Goal: Complete application form: Complete application form

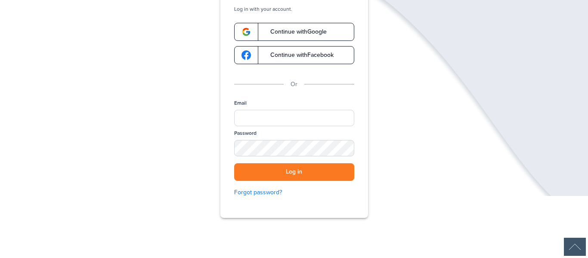
scroll to position [102, 0]
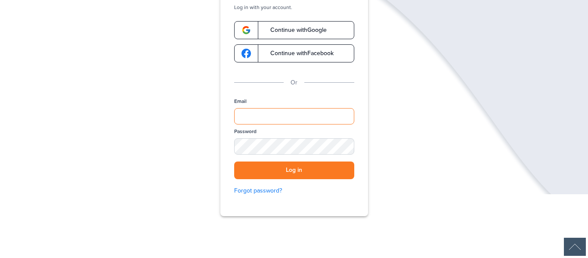
type input "**********"
click at [337, 34] on link "Continue with Google" at bounding box center [294, 30] width 120 height 18
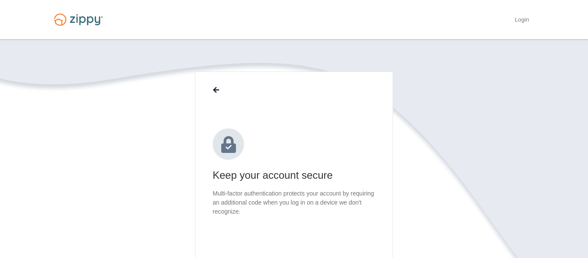
scroll to position [89, 0]
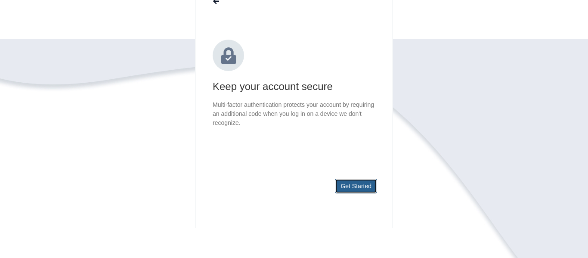
click at [369, 181] on button "Get Started" at bounding box center [356, 186] width 42 height 15
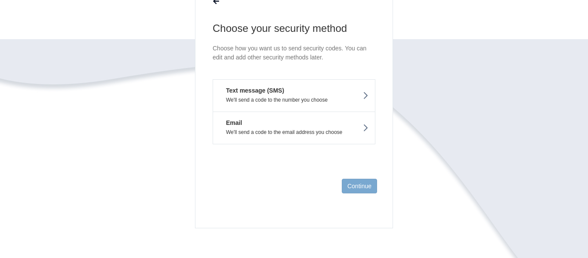
click at [359, 124] on button "Email We'll send a code to the email address you choose" at bounding box center [294, 127] width 163 height 33
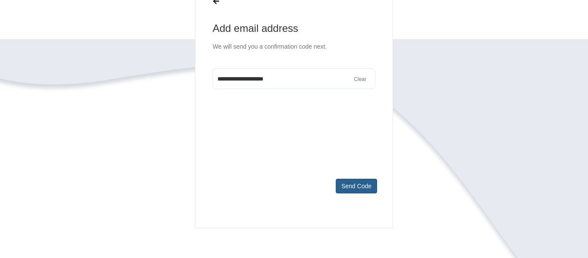
type input "**********"
click at [361, 184] on button "Send Code" at bounding box center [356, 186] width 41 height 15
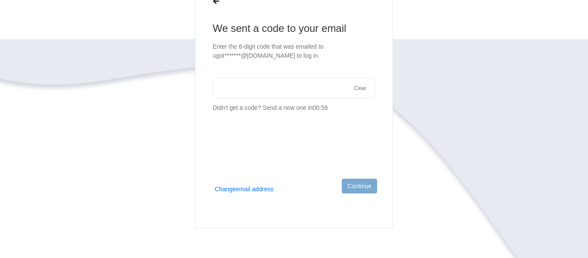
click at [239, 69] on section "We sent a code to your email Enter the 6-digit code that was emailed to ugot***…" at bounding box center [294, 67] width 163 height 91
click at [241, 83] on input "text" at bounding box center [294, 87] width 163 height 21
paste input "******"
type input "******"
click at [363, 187] on button "Continue" at bounding box center [359, 186] width 35 height 15
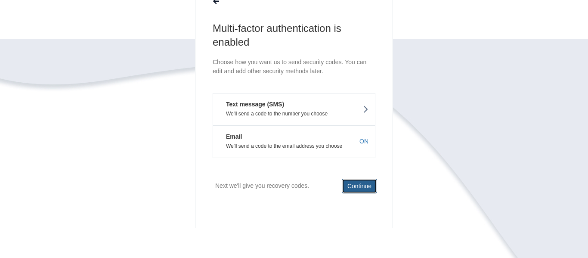
click at [363, 187] on button "Continue" at bounding box center [359, 186] width 35 height 15
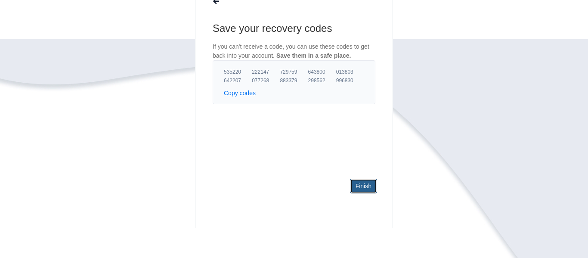
click at [356, 186] on link "Finish" at bounding box center [363, 186] width 27 height 15
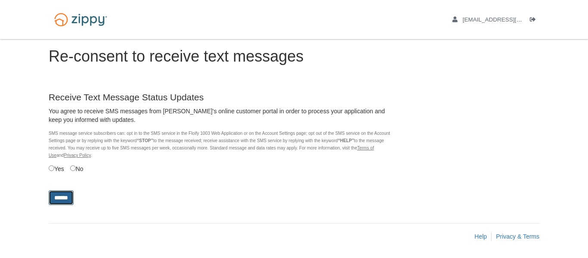
click at [65, 199] on input "******" at bounding box center [61, 197] width 25 height 15
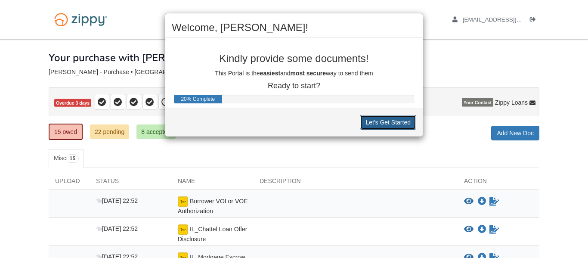
click at [384, 121] on button "Let's Get Started" at bounding box center [388, 122] width 56 height 15
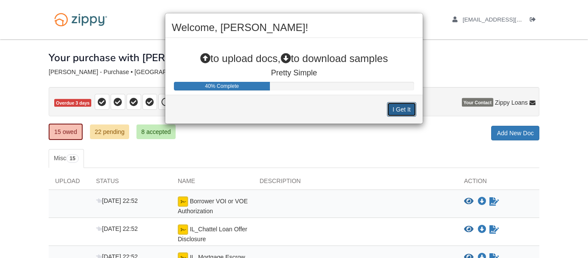
click at [407, 111] on button "I Get It" at bounding box center [401, 109] width 29 height 15
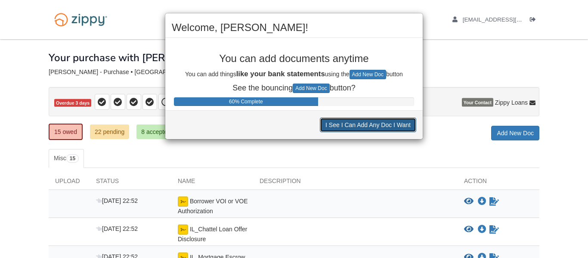
click at [376, 126] on button "I See I Can Add Any Doc I Want" at bounding box center [368, 125] width 96 height 15
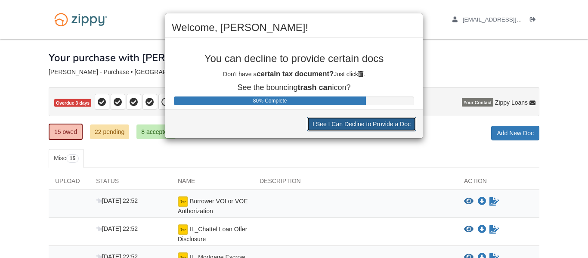
click at [376, 126] on button "I See I Can Decline to Provide a Doc" at bounding box center [361, 124] width 109 height 15
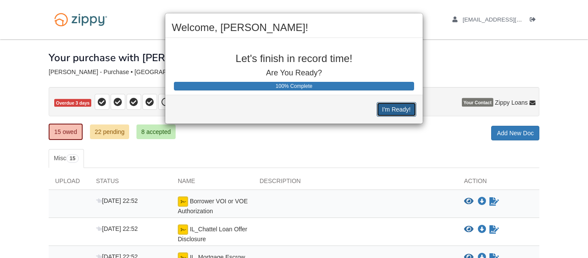
click at [389, 110] on button "I'm Ready!" at bounding box center [397, 109] width 40 height 15
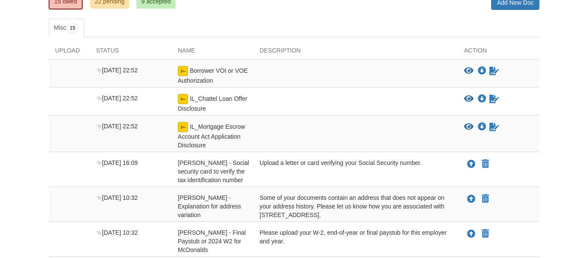
scroll to position [130, 0]
click at [489, 70] on icon "Sign Form" at bounding box center [493, 71] width 9 height 9
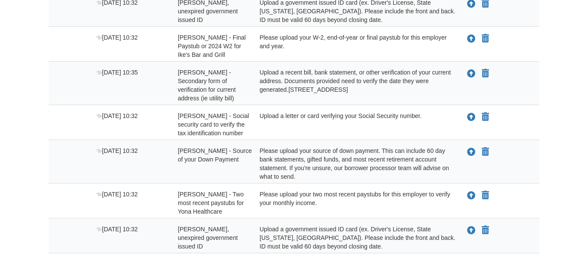
scroll to position [465, 0]
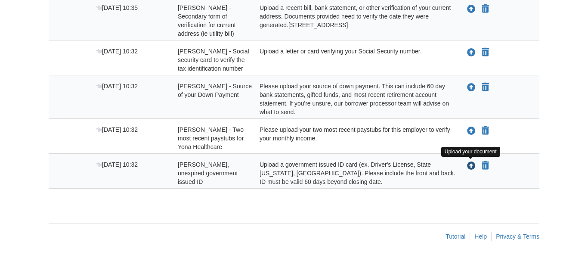
click at [471, 164] on icon "Upload Tiffany Smith - Valid, unexpired government issued ID" at bounding box center [471, 166] width 9 height 9
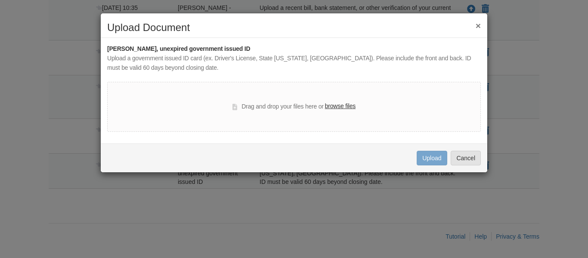
click at [355, 106] on label "browse files" at bounding box center [340, 106] width 31 height 9
click at [0, 0] on input "browse files" at bounding box center [0, 0] width 0 height 0
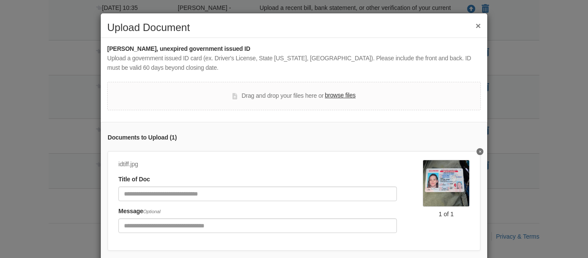
click at [341, 96] on label "browse files" at bounding box center [340, 95] width 31 height 9
click at [0, 0] on input "browse files" at bounding box center [0, 0] width 0 height 0
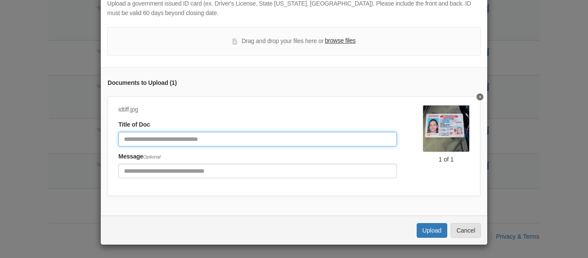
click at [158, 141] on input "Document Title" at bounding box center [257, 139] width 279 height 15
type input "*******"
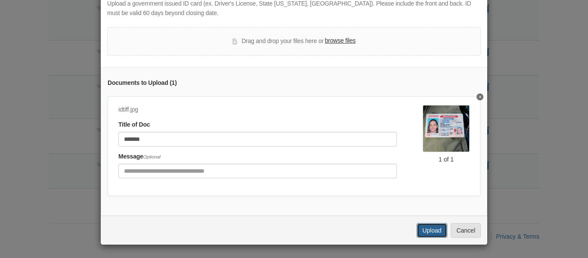
click at [427, 225] on button "Upload" at bounding box center [432, 230] width 30 height 15
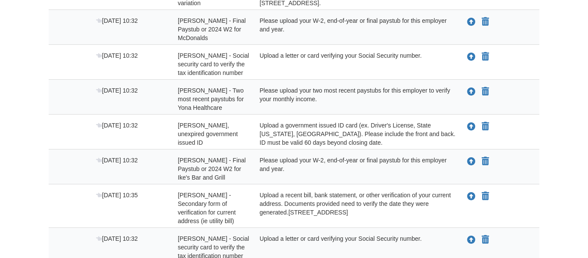
scroll to position [251, 0]
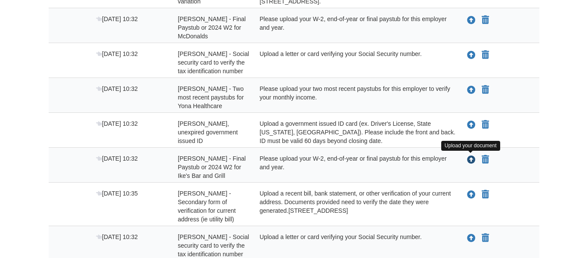
click at [472, 160] on icon "Upload Tiffany Smith - Final Paystub or 2024 W2 for Ike's Bar and Grill" at bounding box center [471, 160] width 9 height 9
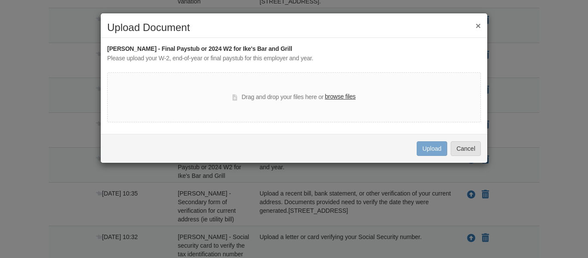
click at [344, 98] on label "browse files" at bounding box center [340, 96] width 31 height 9
click at [0, 0] on input "browse files" at bounding box center [0, 0] width 0 height 0
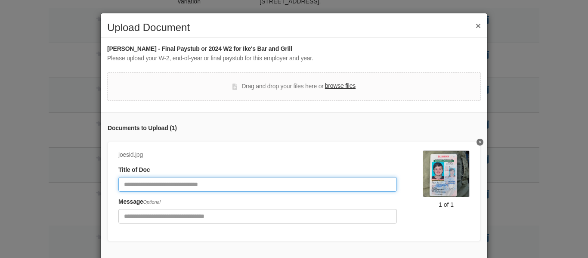
click at [168, 184] on input "Document Title" at bounding box center [257, 184] width 279 height 15
type input "*******"
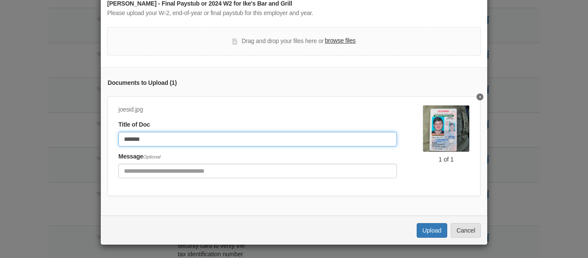
scroll to position [0, 0]
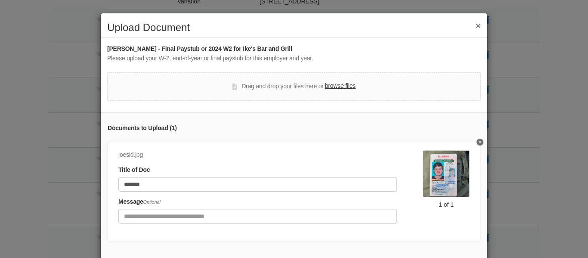
click at [476, 28] on button "×" at bounding box center [478, 25] width 5 height 9
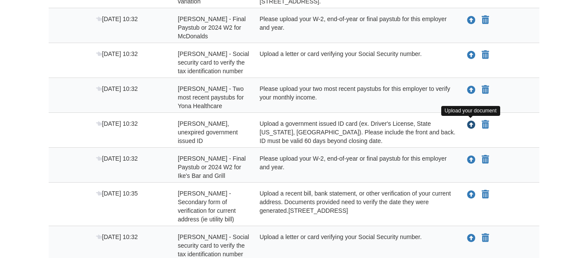
click at [473, 124] on icon "Upload Joseph Byrum - Valid, unexpired government issued ID" at bounding box center [471, 125] width 9 height 9
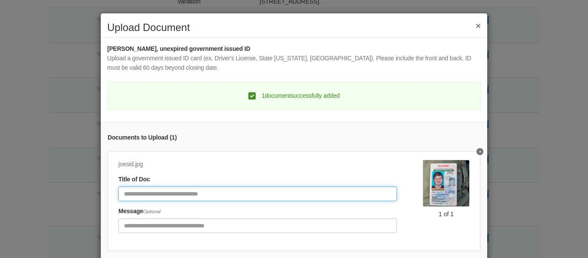
click at [230, 193] on input "Document Title" at bounding box center [257, 193] width 279 height 15
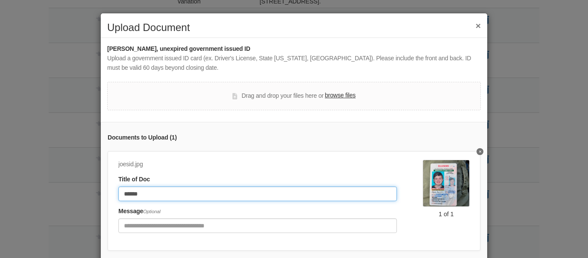
scroll to position [55, 0]
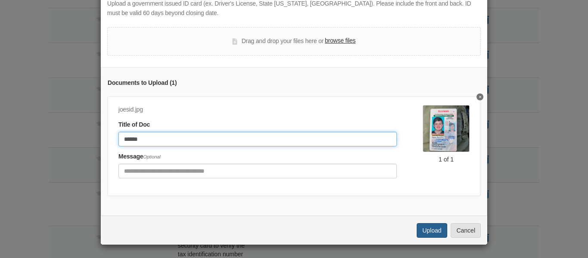
type input "******"
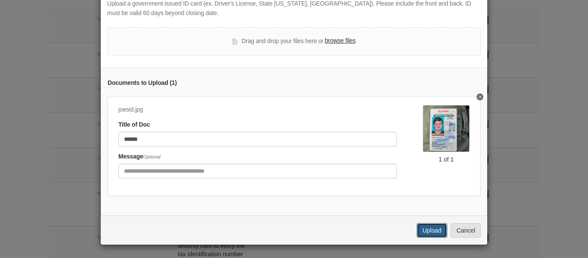
click at [424, 230] on button "Upload" at bounding box center [432, 230] width 30 height 15
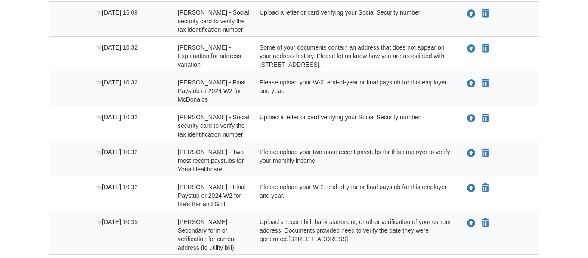
scroll to position [189, 0]
click at [471, 115] on icon "Upload Joseph Byrum - Social security card to verify the tax identification num…" at bounding box center [471, 118] width 9 height 9
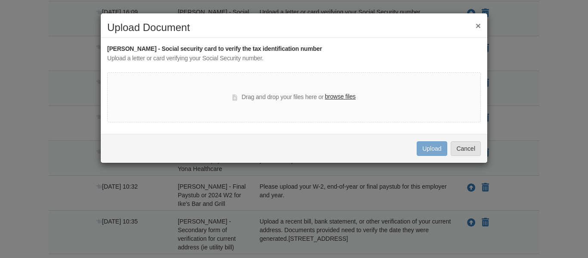
click at [350, 97] on label "browse files" at bounding box center [340, 96] width 31 height 9
click at [0, 0] on input "browse files" at bounding box center [0, 0] width 0 height 0
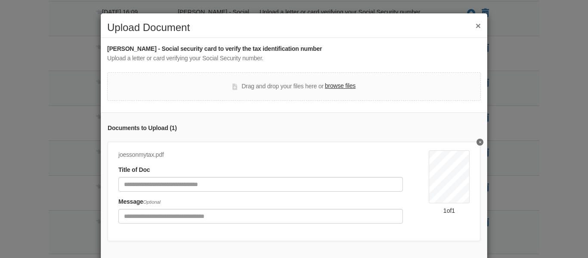
scroll to position [45, 0]
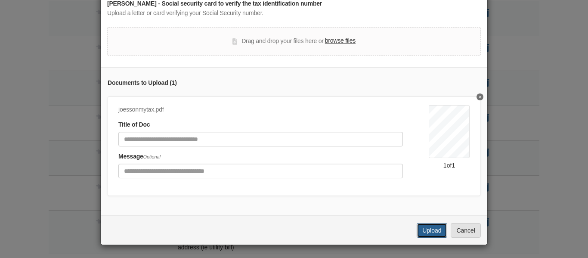
click at [430, 232] on button "Upload" at bounding box center [432, 230] width 30 height 15
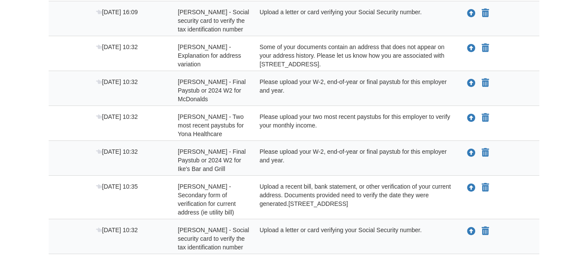
scroll to position [189, 0]
click at [471, 153] on icon "Upload Tiffany Smith - Final Paystub or 2024 W2 for Ike's Bar and Grill" at bounding box center [471, 153] width 9 height 9
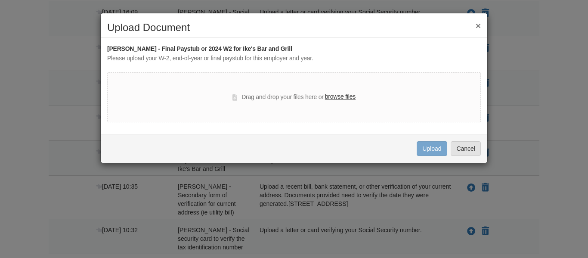
click at [336, 97] on label "browse files" at bounding box center [340, 96] width 31 height 9
click at [0, 0] on input "browse files" at bounding box center [0, 0] width 0 height 0
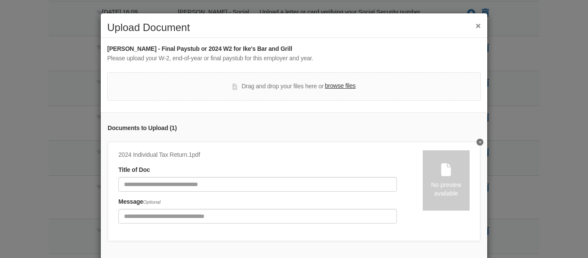
click at [331, 83] on label "browse files" at bounding box center [340, 85] width 31 height 9
click at [0, 0] on input "browse files" at bounding box center [0, 0] width 0 height 0
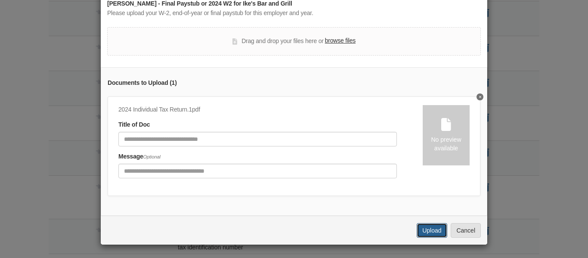
click at [440, 228] on button "Upload" at bounding box center [432, 230] width 30 height 15
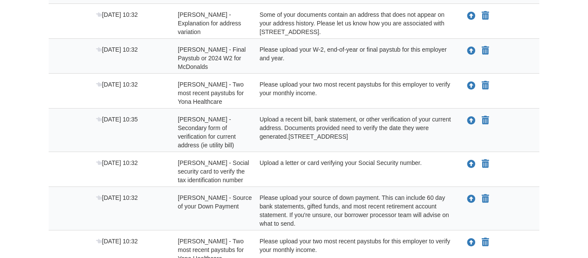
scroll to position [222, 0]
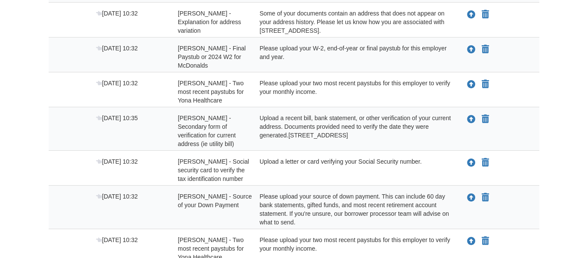
click at [444, 97] on div "Please upload your two most recent paystubs for this employer to verify your mo…" at bounding box center [355, 92] width 204 height 26
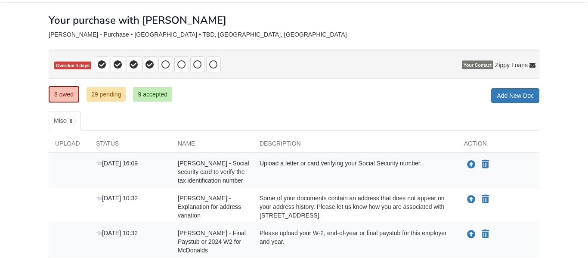
scroll to position [0, 0]
